Goal: Navigation & Orientation: Find specific page/section

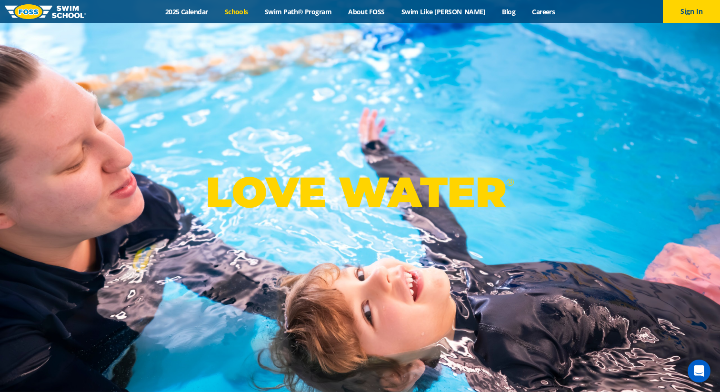
click at [244, 13] on link "Schools" at bounding box center [236, 11] width 40 height 9
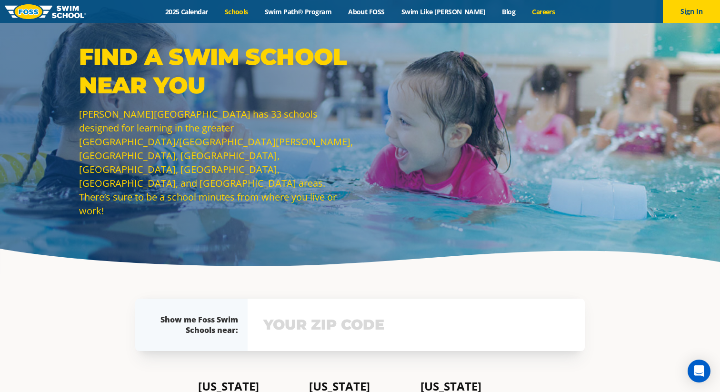
click at [524, 9] on link "Careers" at bounding box center [544, 11] width 40 height 9
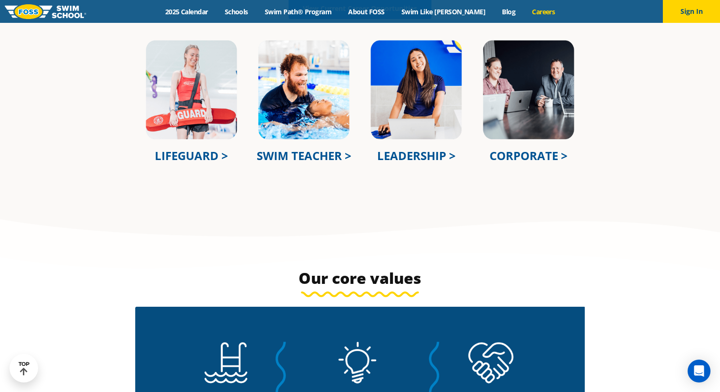
scroll to position [417, 0]
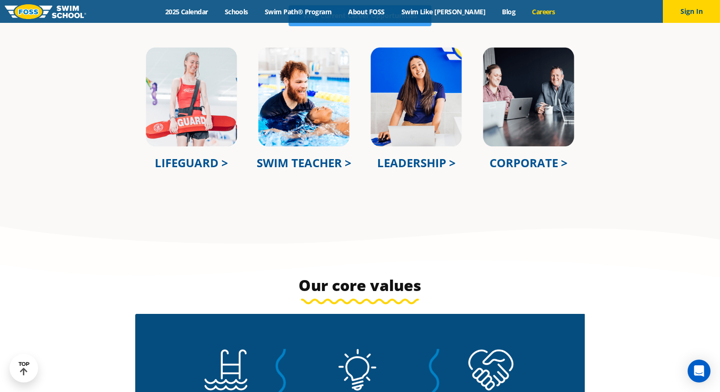
click at [528, 145] on img at bounding box center [528, 96] width 93 height 101
